Goal: Task Accomplishment & Management: Manage account settings

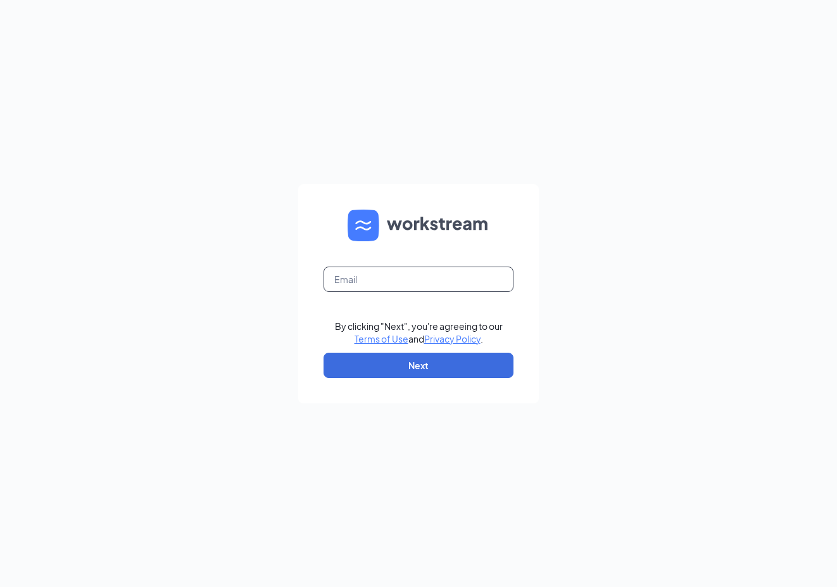
click at [398, 276] on input "text" at bounding box center [419, 279] width 190 height 25
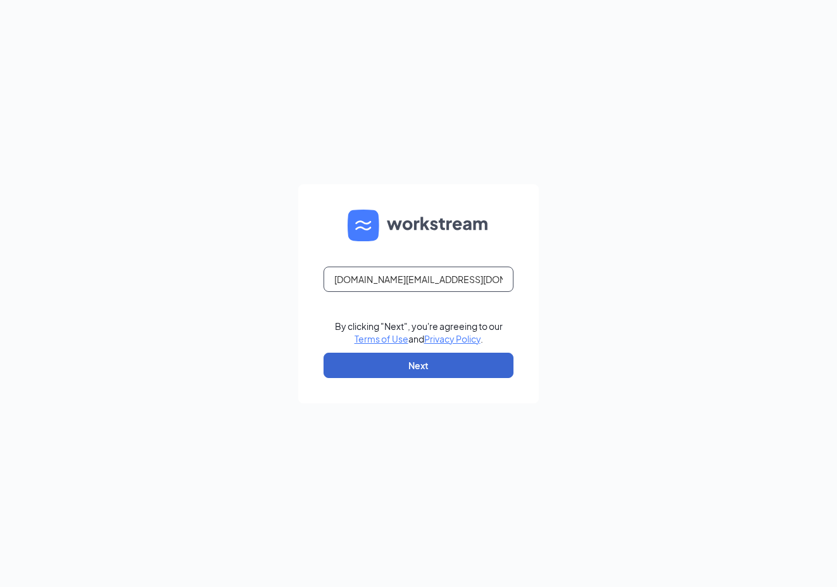
type input "lauracable.cfa@gmail.com"
click at [427, 367] on button "Next" at bounding box center [419, 365] width 190 height 25
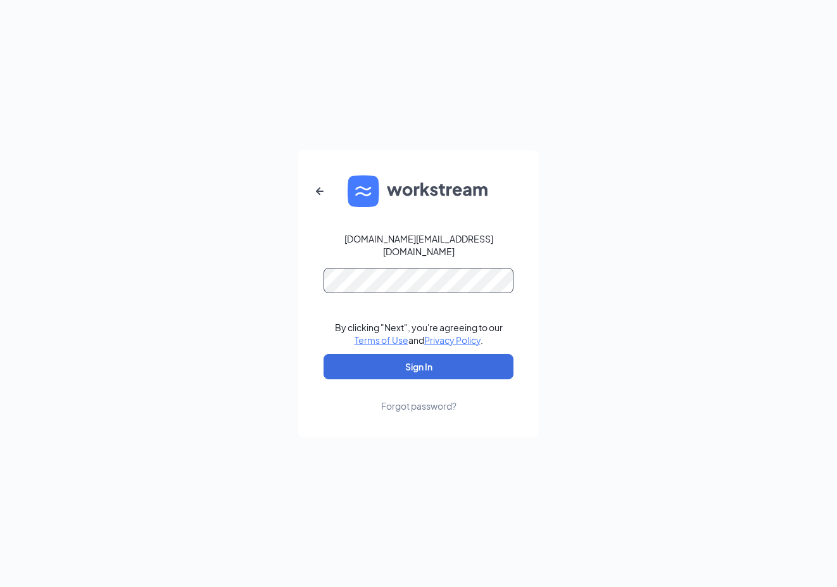
click at [324, 354] on button "Sign In" at bounding box center [419, 366] width 190 height 25
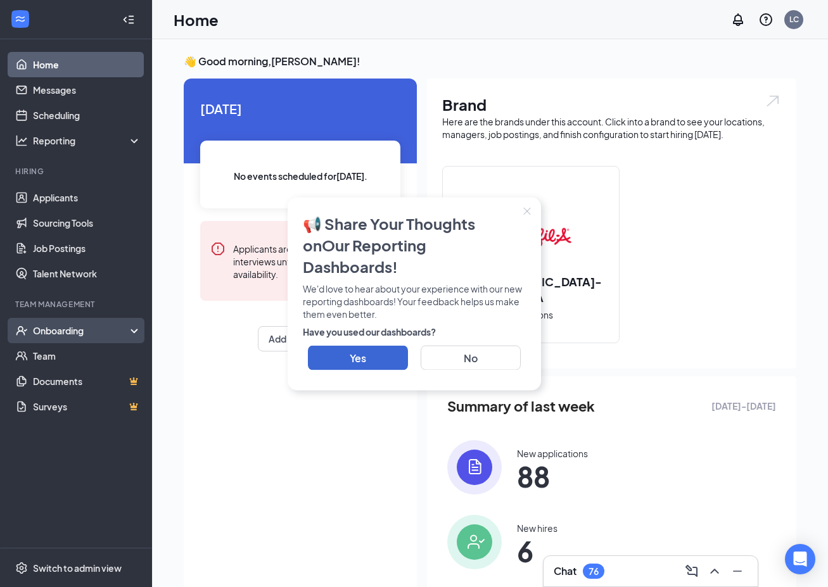
click at [61, 332] on div "Onboarding" at bounding box center [82, 330] width 98 height 13
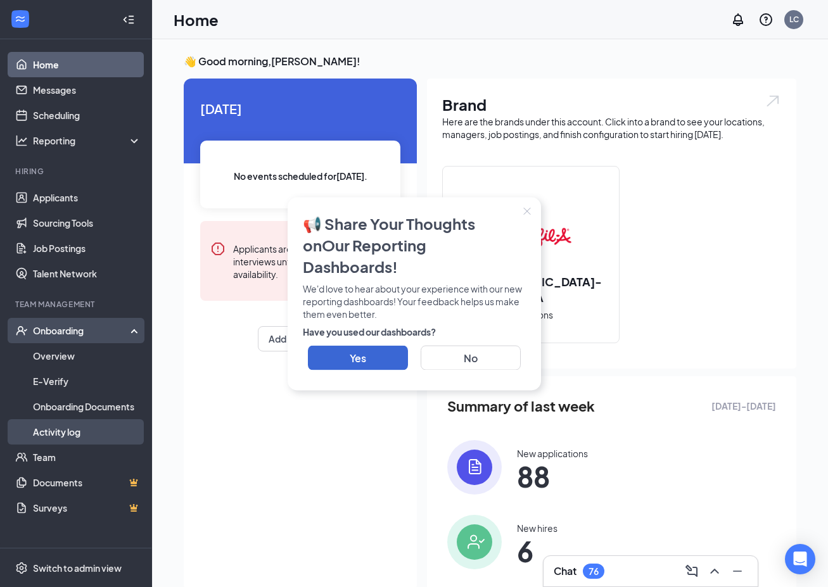
click at [61, 429] on link "Activity log" at bounding box center [87, 431] width 108 height 25
